Goal: Communication & Community: Answer question/provide support

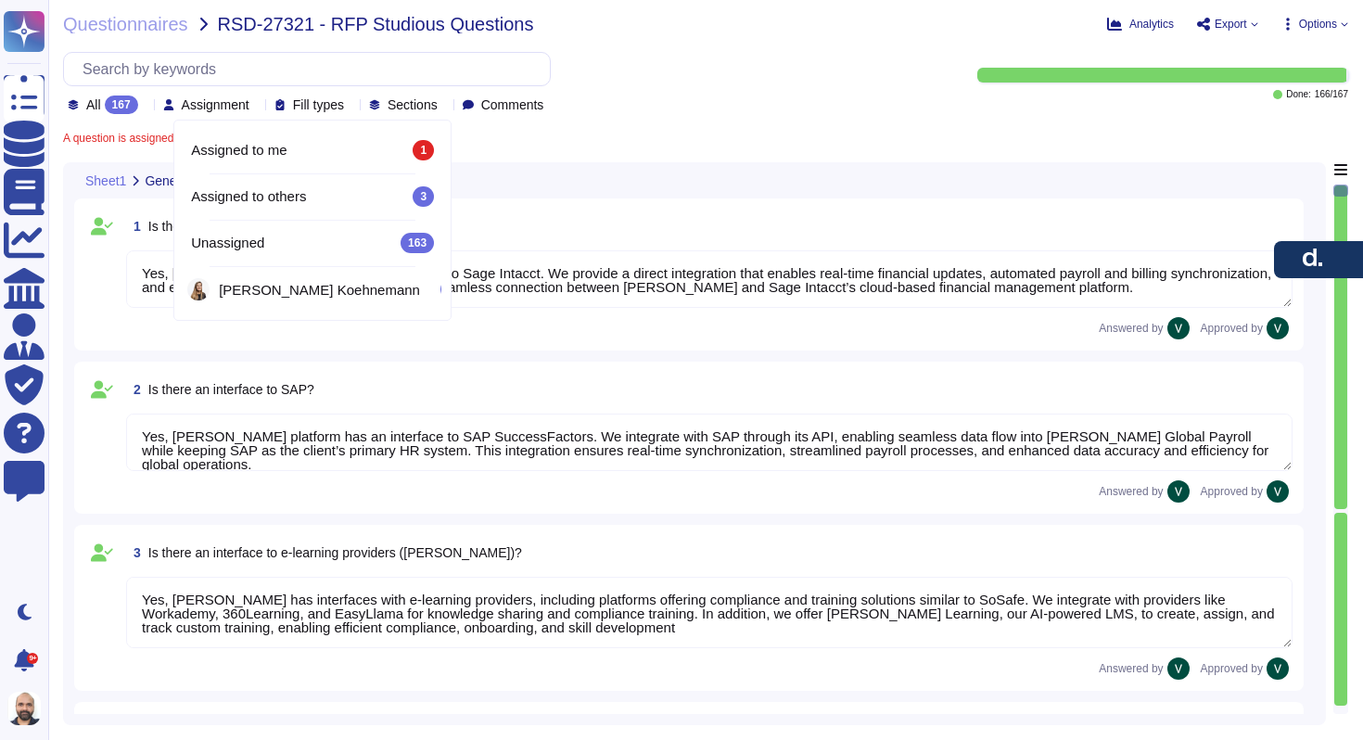
type textarea "Yes, [PERSON_NAME] platform has an interface to Sage Intacct. We provide a dire…"
type textarea "Yes, [PERSON_NAME] platform has an interface to SAP SuccessFactors. We integrat…"
type textarea "Yes, [PERSON_NAME] has interfaces with e-learning providers, including platform…"
type textarea "No, [PERSON_NAME] does not currently have a direct interface to Oracle database…"
type textarea "Yes, [PERSON_NAME] has interfaces with Microsoft Office programs like Word, Out…"
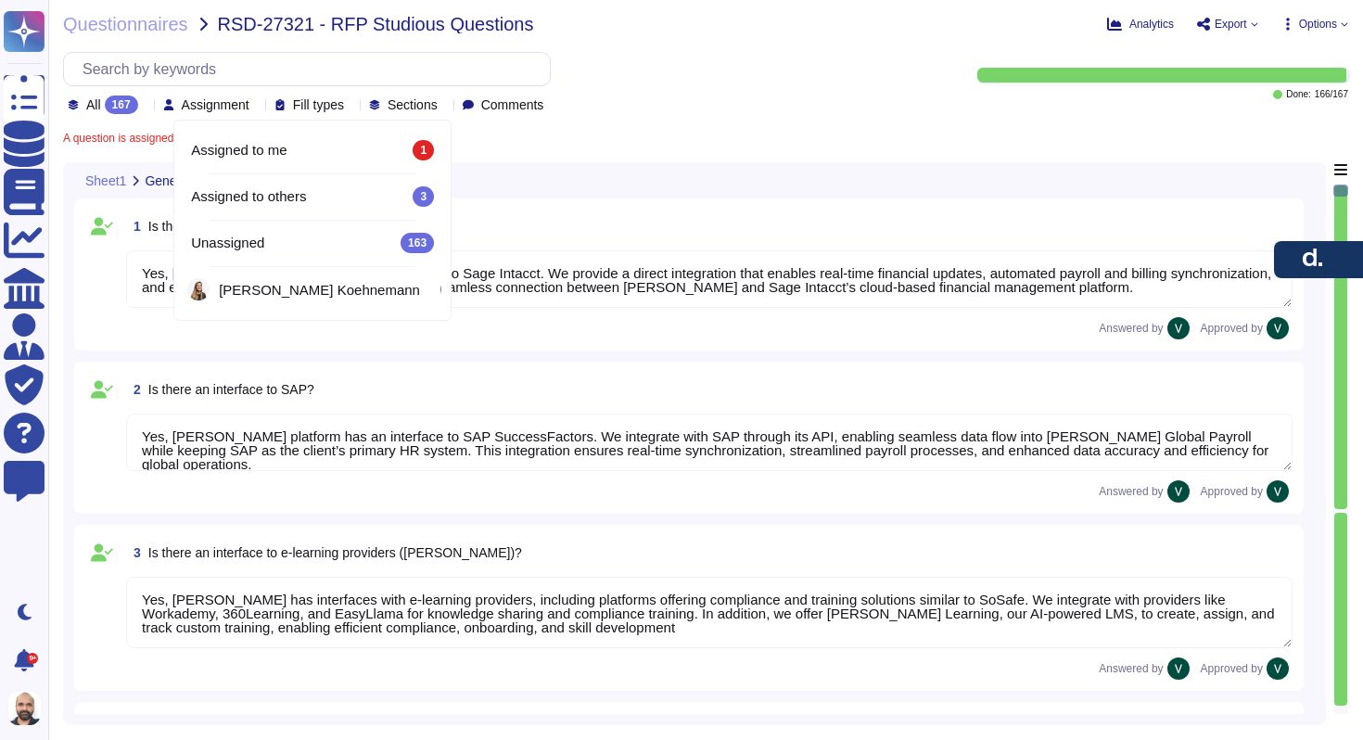
type textarea "Yes, [PERSON_NAME] platform has an interface with DATEV. These integrations may…"
click at [283, 284] on span "[PERSON_NAME]" at bounding box center [319, 290] width 201 height 14
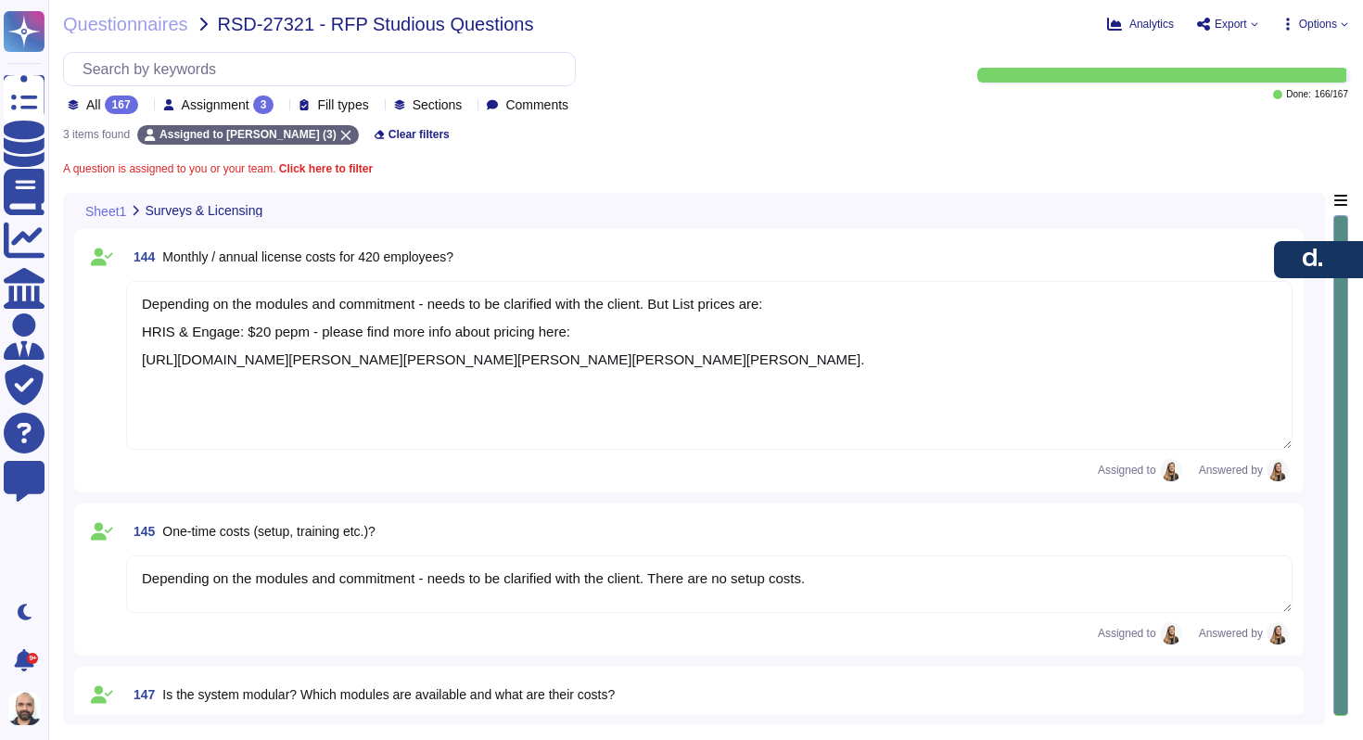
type textarea "Depending on the modules and commitment - needs to be clarified with the client…"
type textarea "Yes, [PERSON_NAME] offers core modules like [PERSON_NAME], Global Payroll, and …"
